Goal: Task Accomplishment & Management: Manage account settings

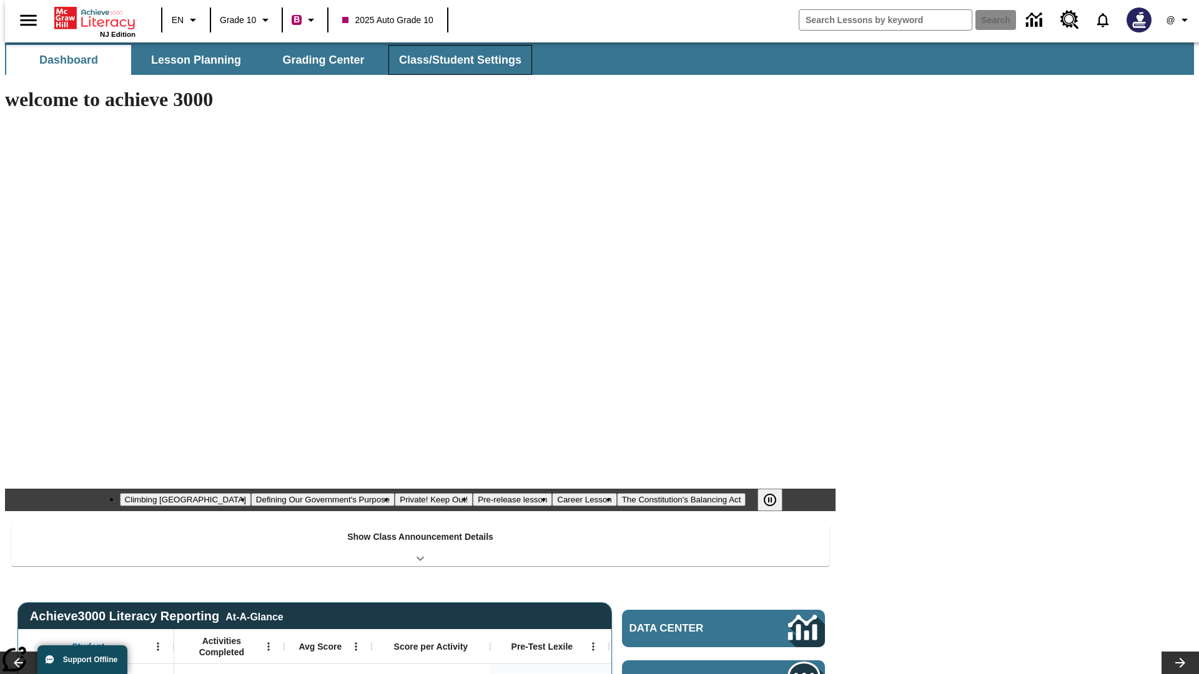
click at [453, 60] on span "Class/Student Settings" at bounding box center [460, 60] width 122 height 14
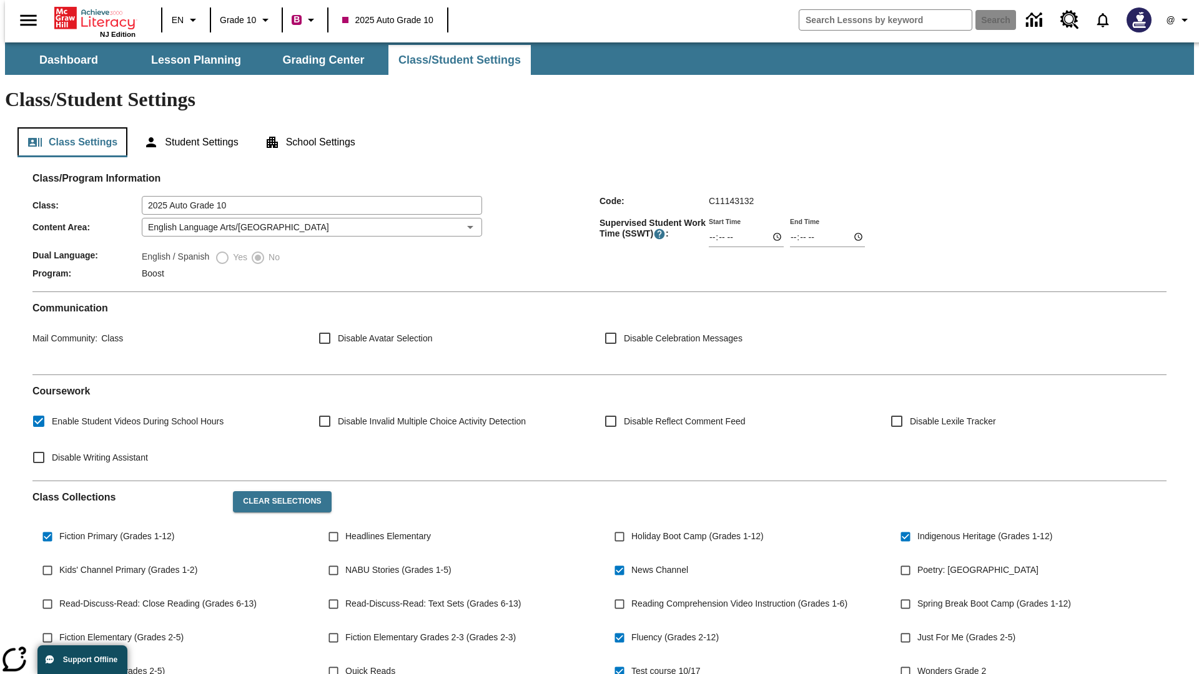
click at [67, 127] on button "Class Settings" at bounding box center [72, 142] width 110 height 30
click at [276, 491] on button "Clear Selections" at bounding box center [282, 501] width 98 height 21
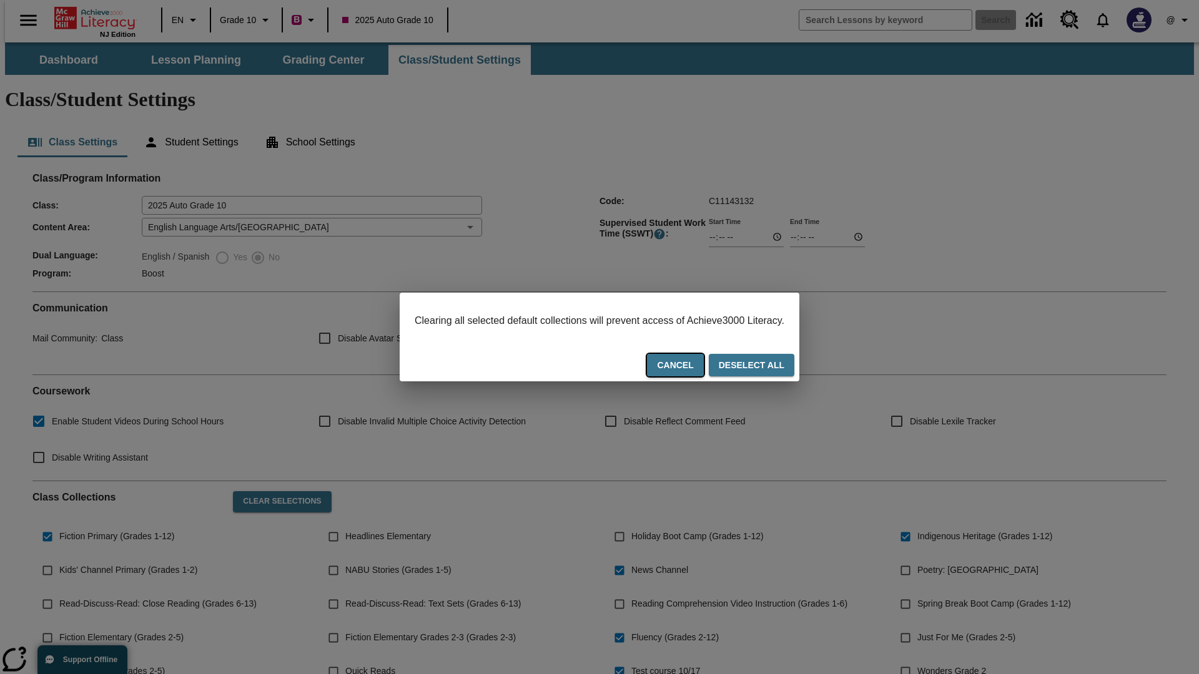
click at [691, 367] on button "Cancel" at bounding box center [675, 365] width 56 height 23
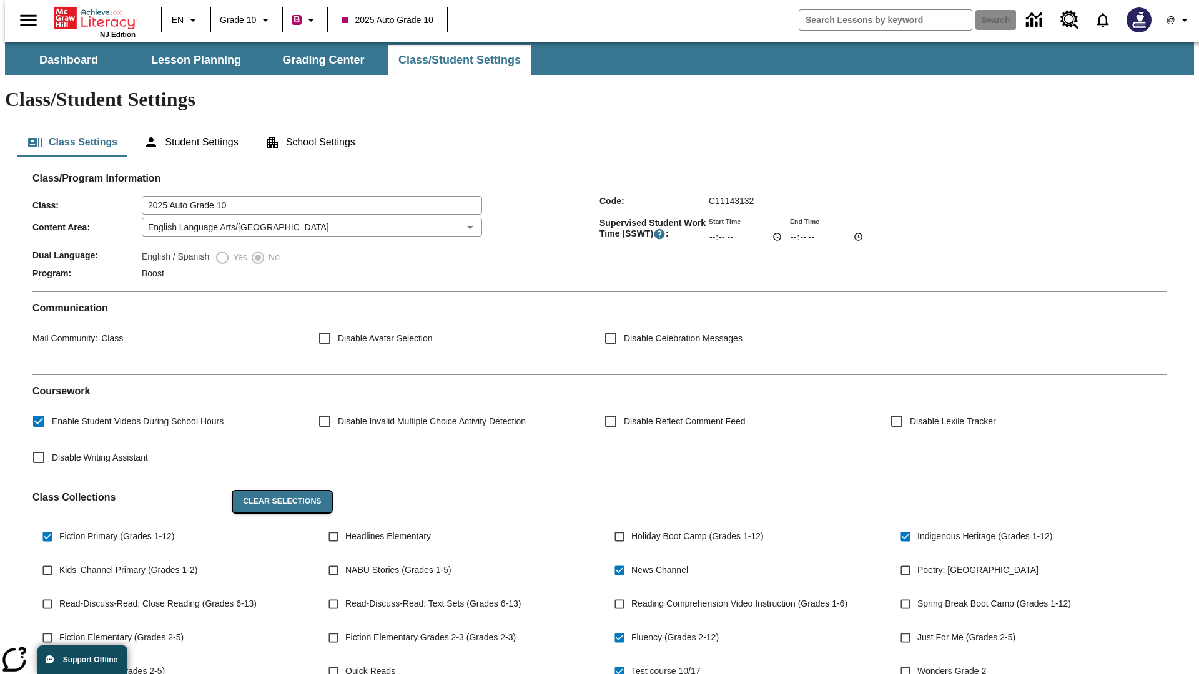
click at [276, 491] on button "Clear Selections" at bounding box center [282, 501] width 98 height 21
